Goal: Answer question/provide support

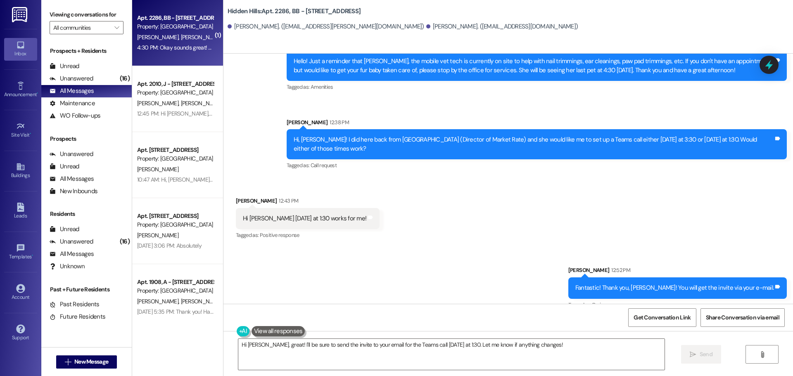
scroll to position [12020, 0]
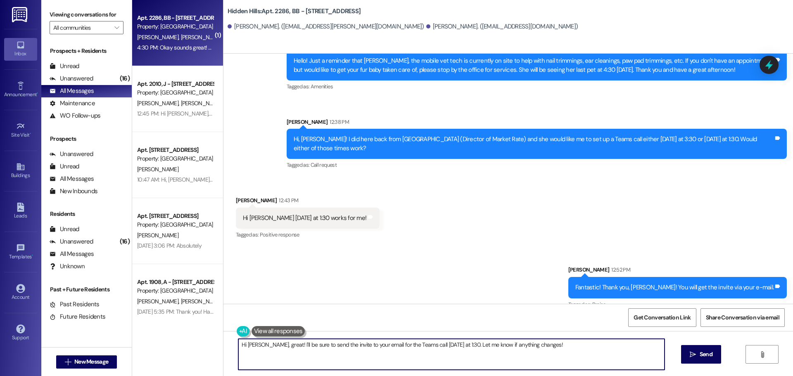
drag, startPoint x: 562, startPoint y: 348, endPoint x: 227, endPoint y: 345, distance: 335.2
click at [227, 345] on div "Hi [PERSON_NAME], great! I'll be sure to send the invite to your email for the …" at bounding box center [507, 362] width 569 height 62
type textarea "Hi, [PERSON_NAME]! Do you happen to be off work? I just wanted to run something…"
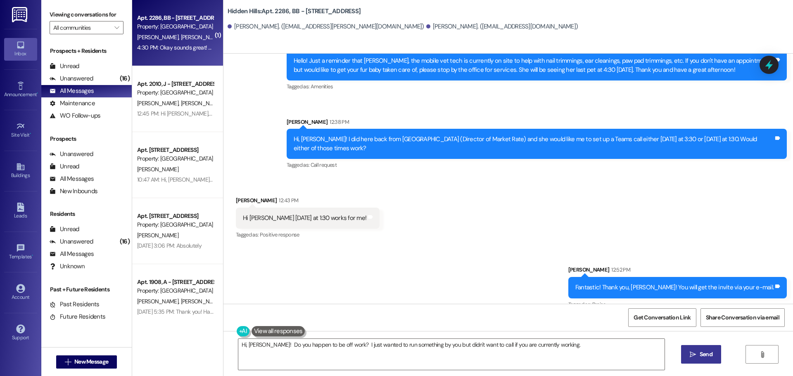
click at [689, 356] on icon "" at bounding box center [692, 354] width 6 height 7
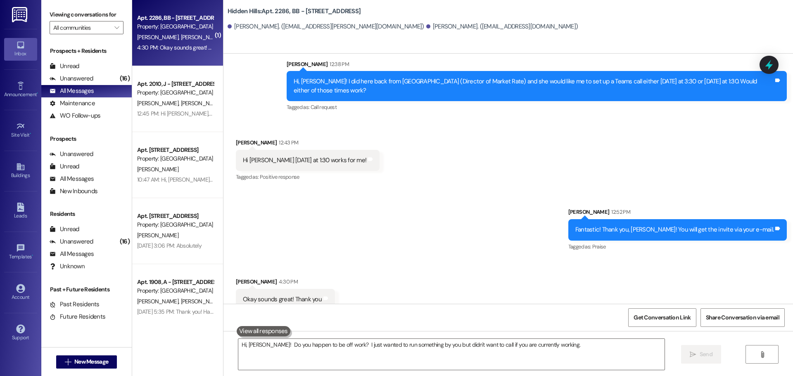
scroll to position [12134, 0]
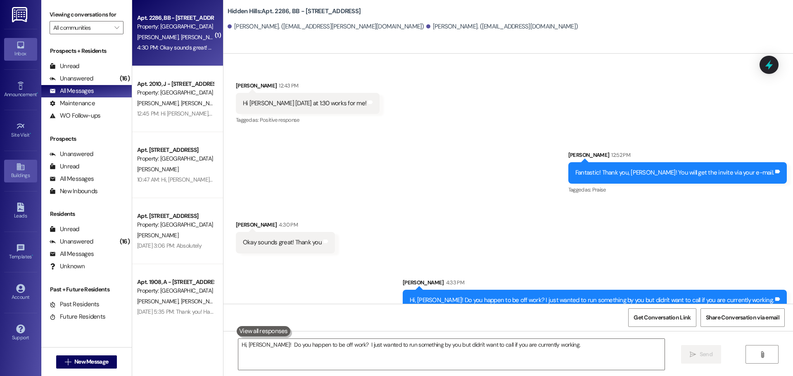
click at [22, 170] on icon at bounding box center [20, 166] width 7 height 7
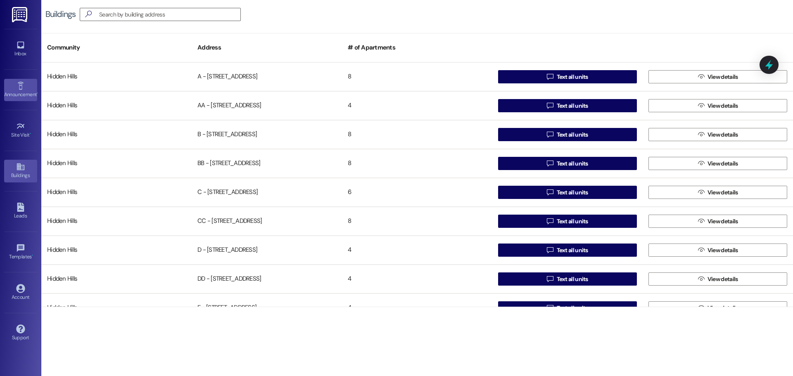
click at [22, 92] on div "Announcement •" at bounding box center [20, 94] width 41 height 8
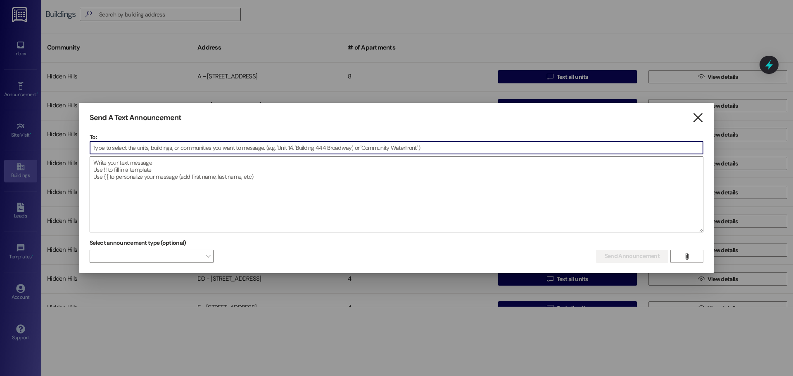
click at [699, 115] on icon "" at bounding box center [697, 118] width 11 height 9
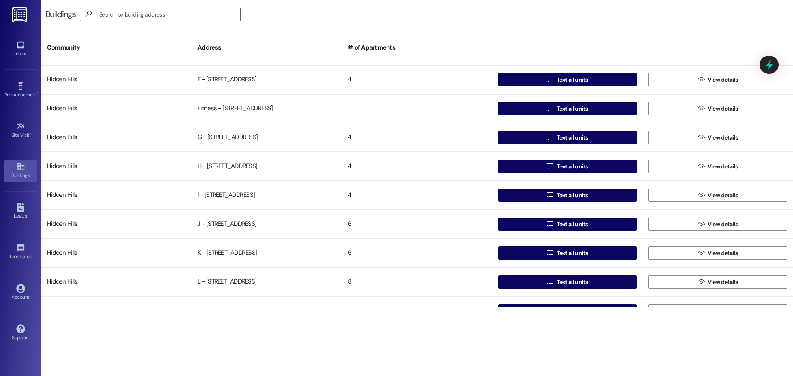
scroll to position [289, 0]
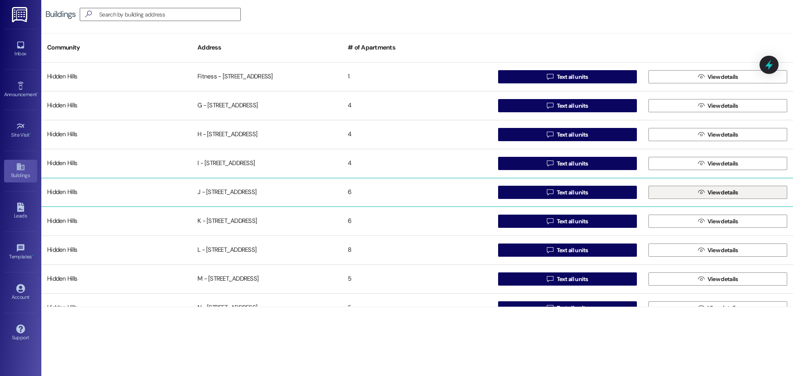
click at [658, 192] on button " View details" at bounding box center [717, 192] width 139 height 13
